Goal: Find specific page/section: Find specific page/section

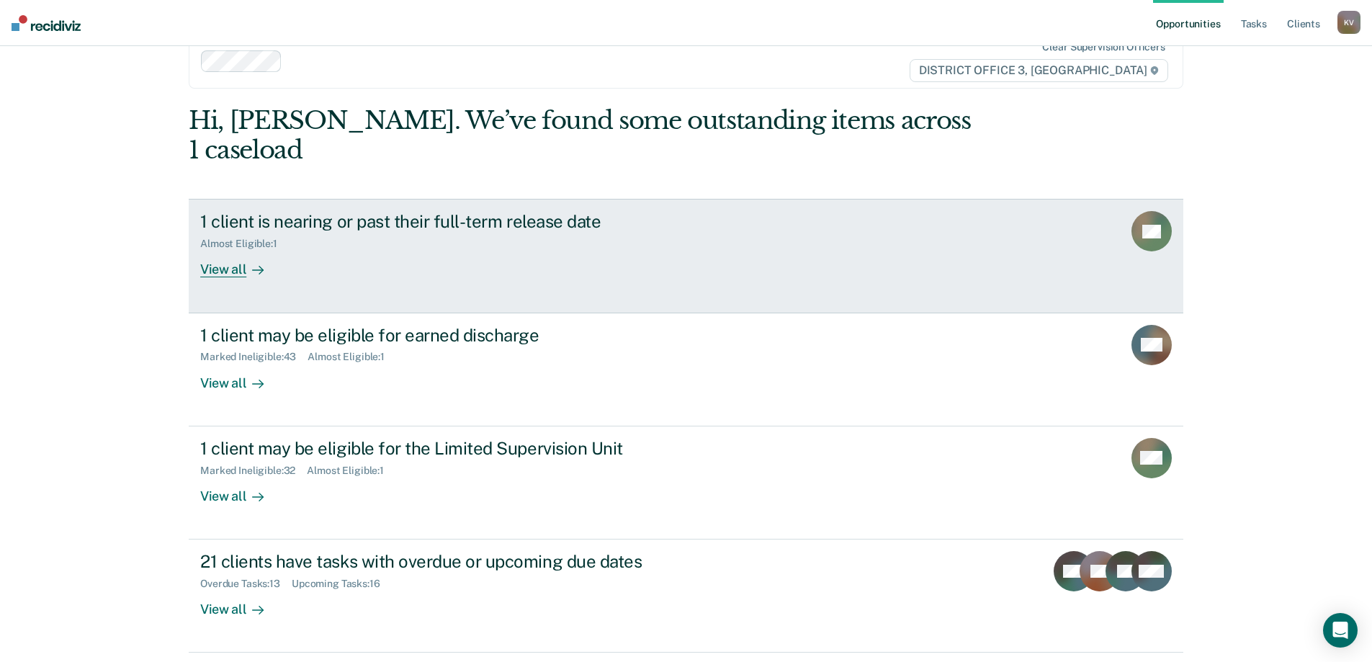
scroll to position [53, 0]
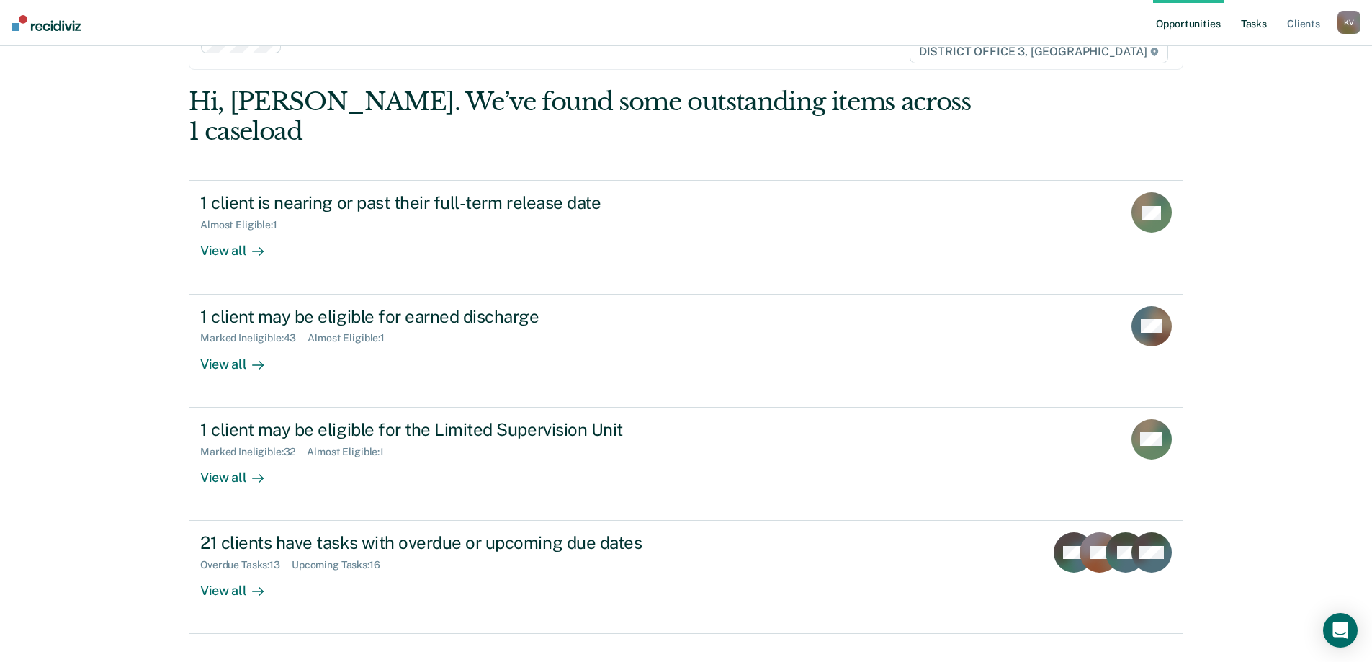
click at [1253, 32] on link "Tasks" at bounding box center [1254, 23] width 32 height 46
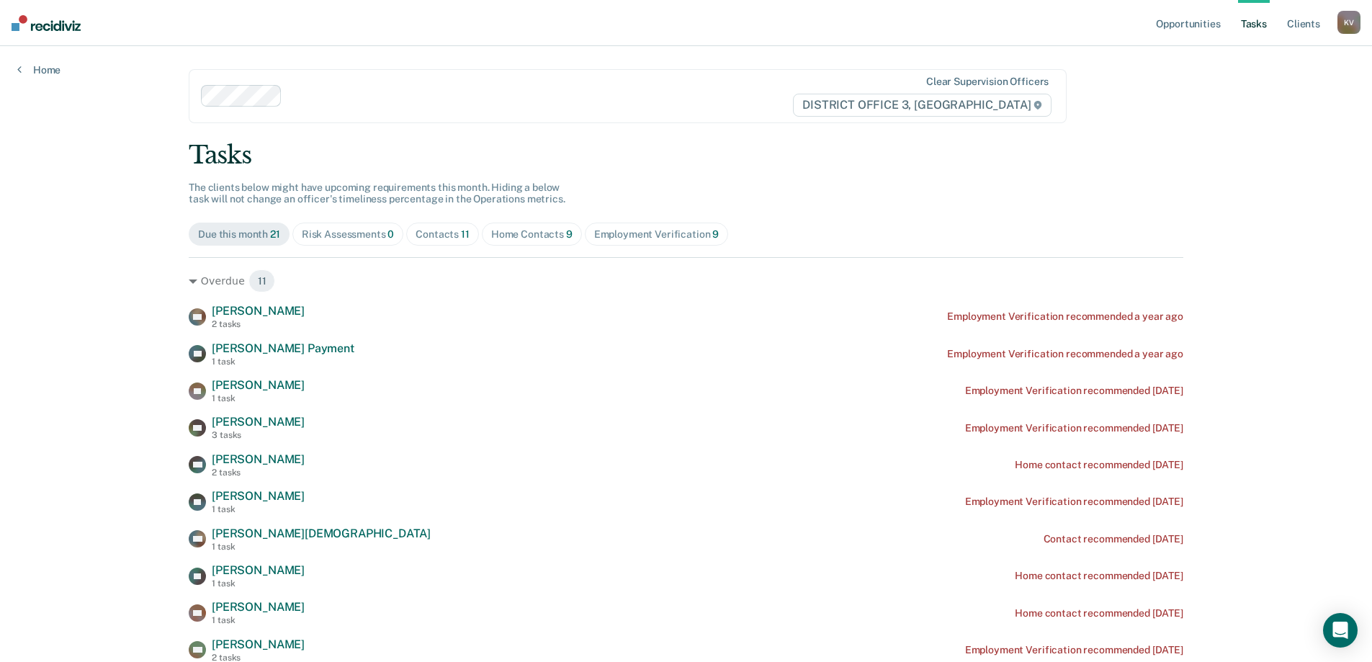
click at [443, 231] on div "Contacts 11" at bounding box center [443, 234] width 54 height 12
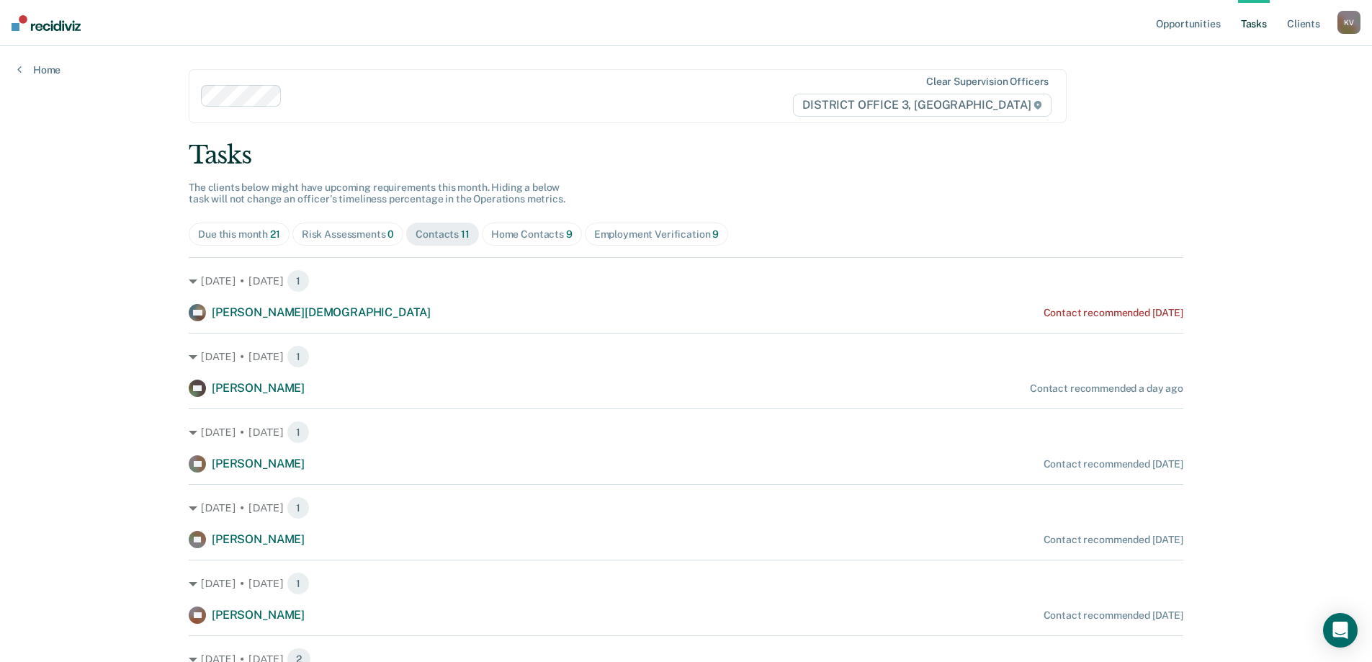
click at [513, 236] on div "Home Contacts 9" at bounding box center [531, 234] width 81 height 12
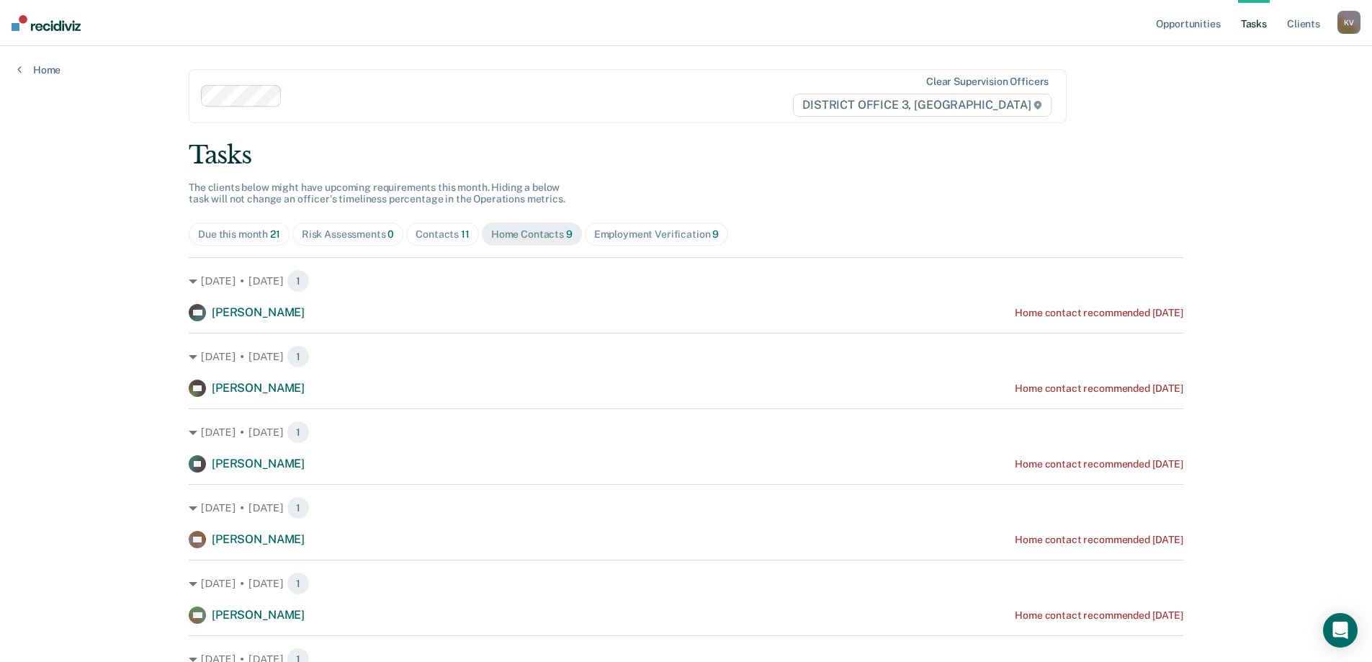
click at [424, 229] on div "Contacts 11" at bounding box center [443, 234] width 54 height 12
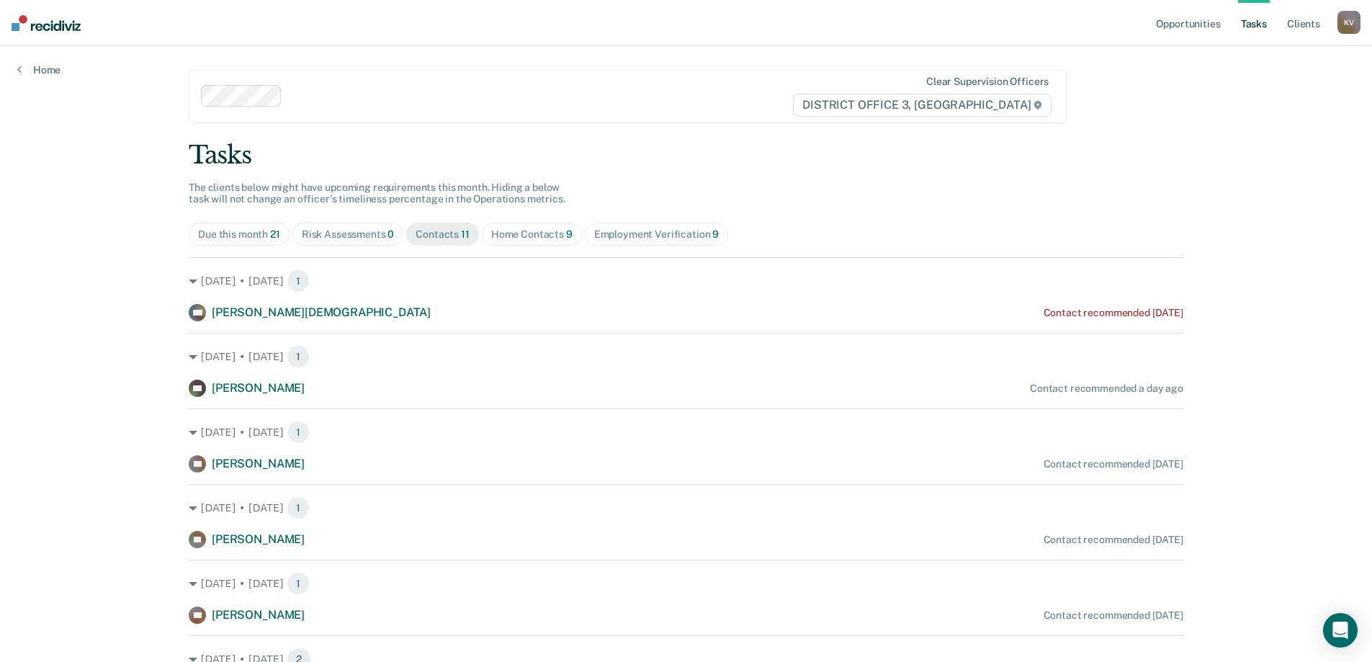
click at [610, 234] on div "Employment Verification 9" at bounding box center [656, 234] width 125 height 12
